Goal: Task Accomplishment & Management: Use online tool/utility

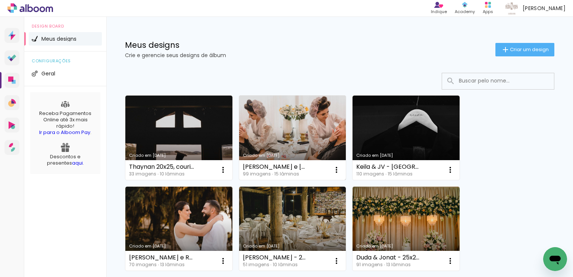
click at [297, 101] on link "Criado em [DATE]" at bounding box center [292, 137] width 107 height 84
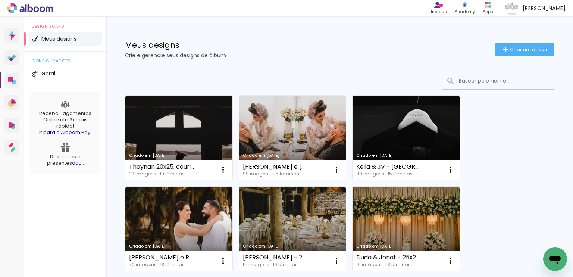
click at [159, 133] on link "Criado em [DATE]" at bounding box center [178, 137] width 107 height 84
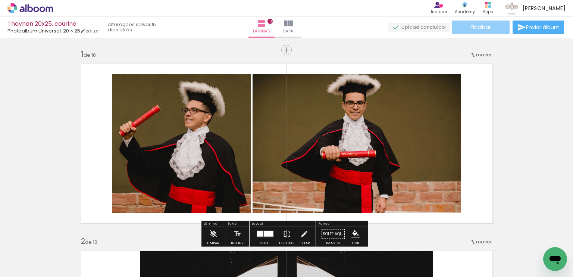
click at [474, 26] on span "Finalizar" at bounding box center [480, 27] width 21 height 5
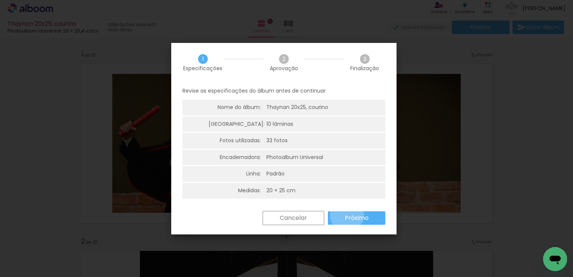
click at [0, 0] on slot "Próximo" at bounding box center [0, 0] width 0 height 0
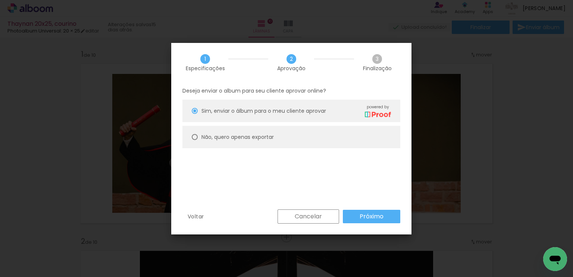
click at [269, 144] on paper-radio-button "Não, quero apenas exportar" at bounding box center [291, 137] width 218 height 22
type paper-radio-button "on"
click at [0, 0] on slot "Próximo" at bounding box center [0, 0] width 0 height 0
type input "Alta, 300 DPI"
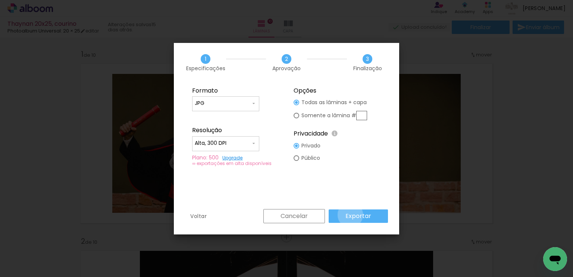
click at [0, 0] on slot "Exportar" at bounding box center [0, 0] width 0 height 0
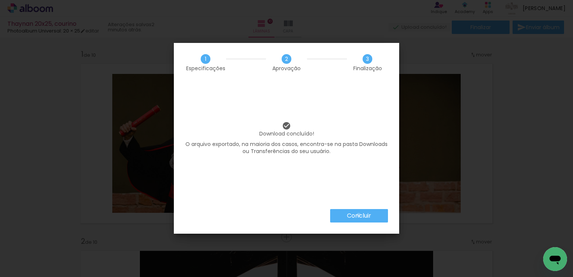
click at [0, 0] on slot "Concluir" at bounding box center [0, 0] width 0 height 0
